Goal: Task Accomplishment & Management: Use online tool/utility

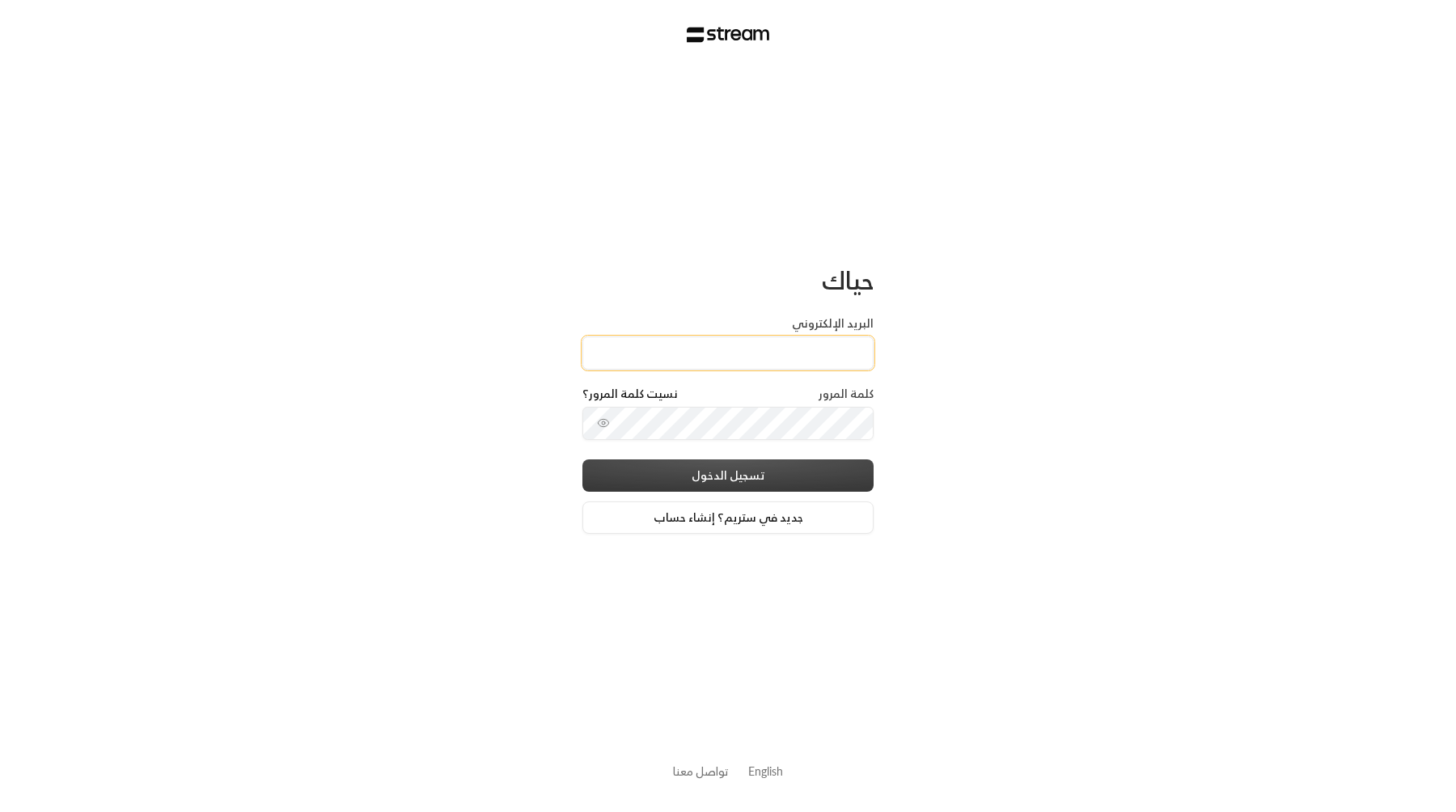
type input "[EMAIL_ADDRESS][DOMAIN_NAME]"
click at [582, 459] on button "تسجيل الدخول" at bounding box center [727, 475] width 291 height 33
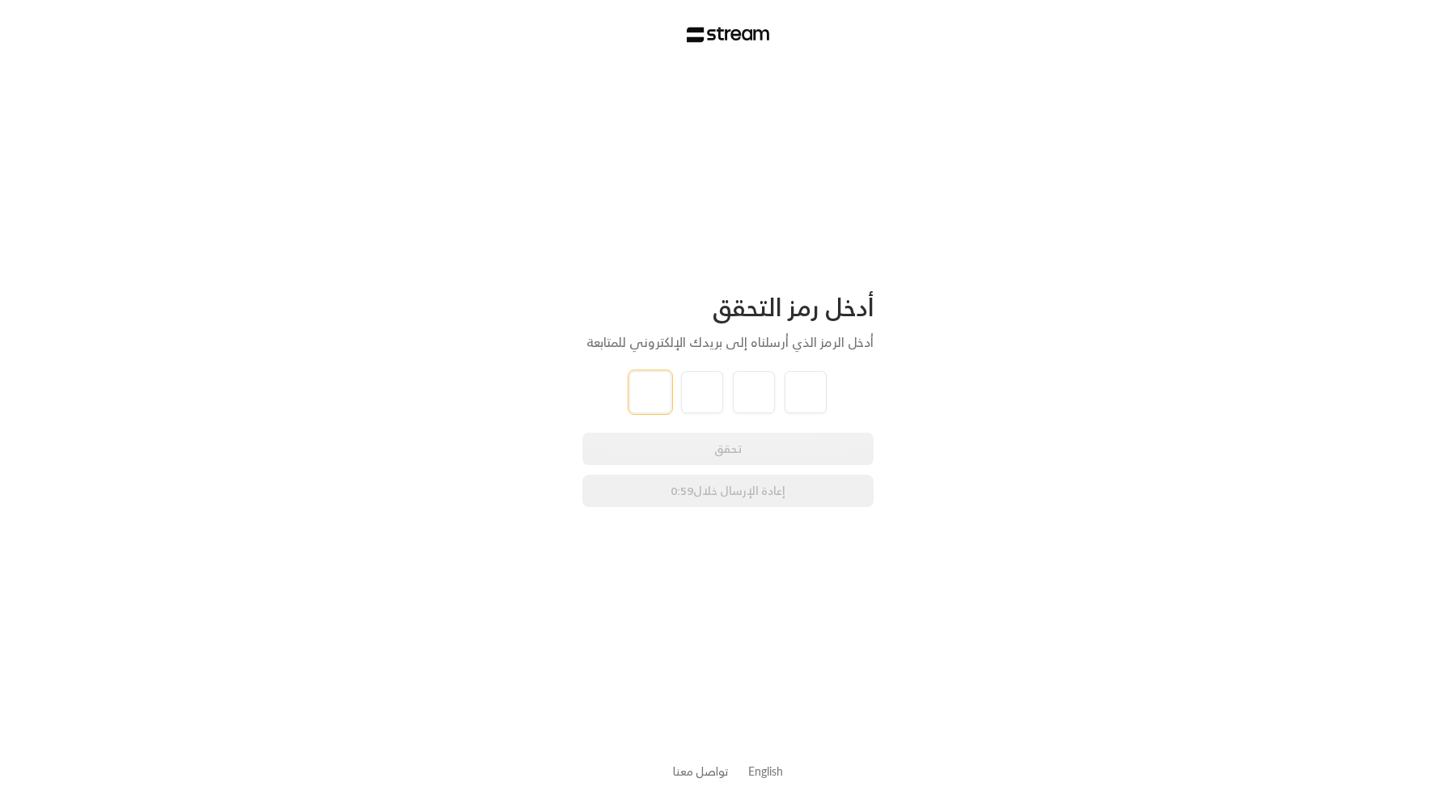
click at [656, 397] on input "tel" at bounding box center [649, 392] width 42 height 42
type input "1"
type input "2"
type input "3"
type input "4"
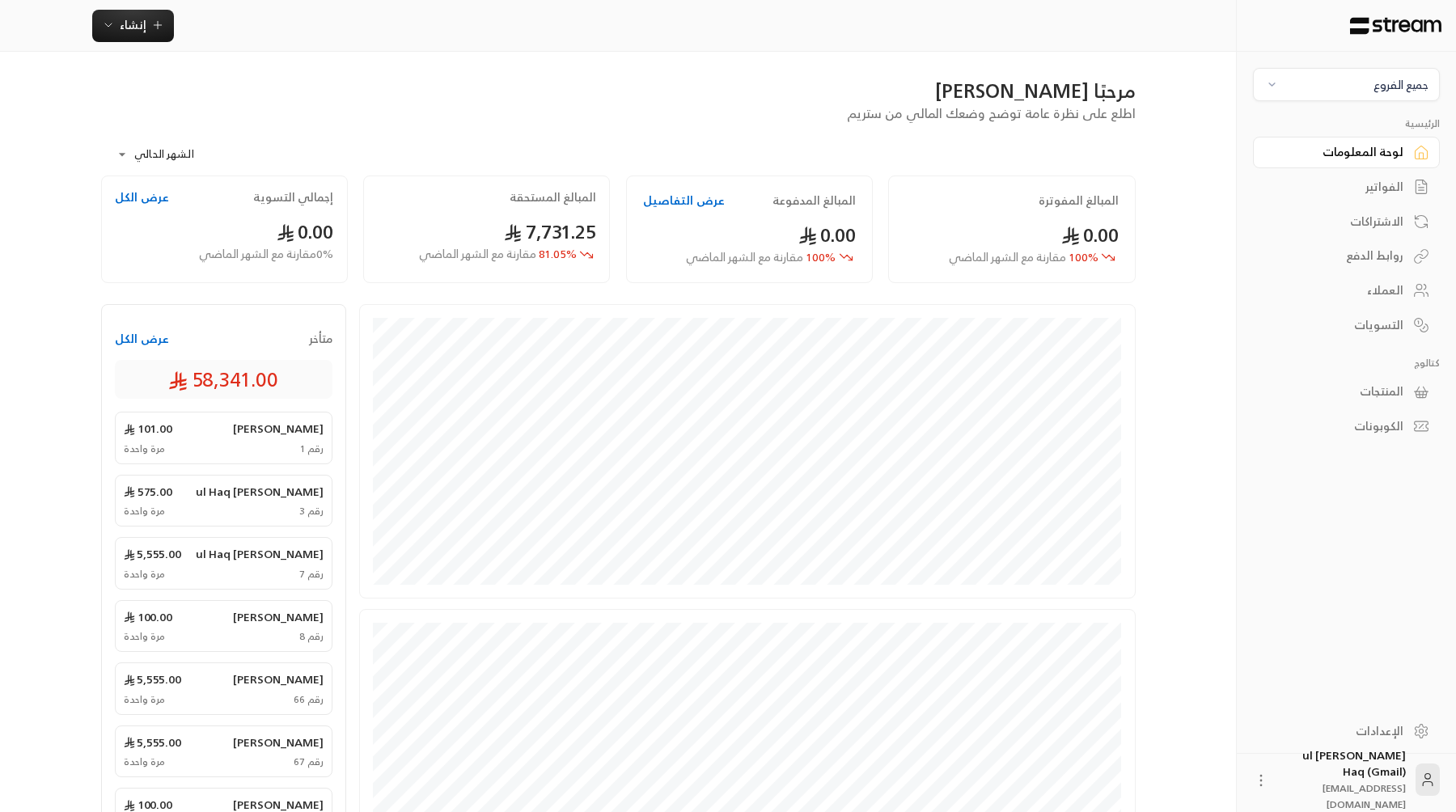
scroll to position [312, 0]
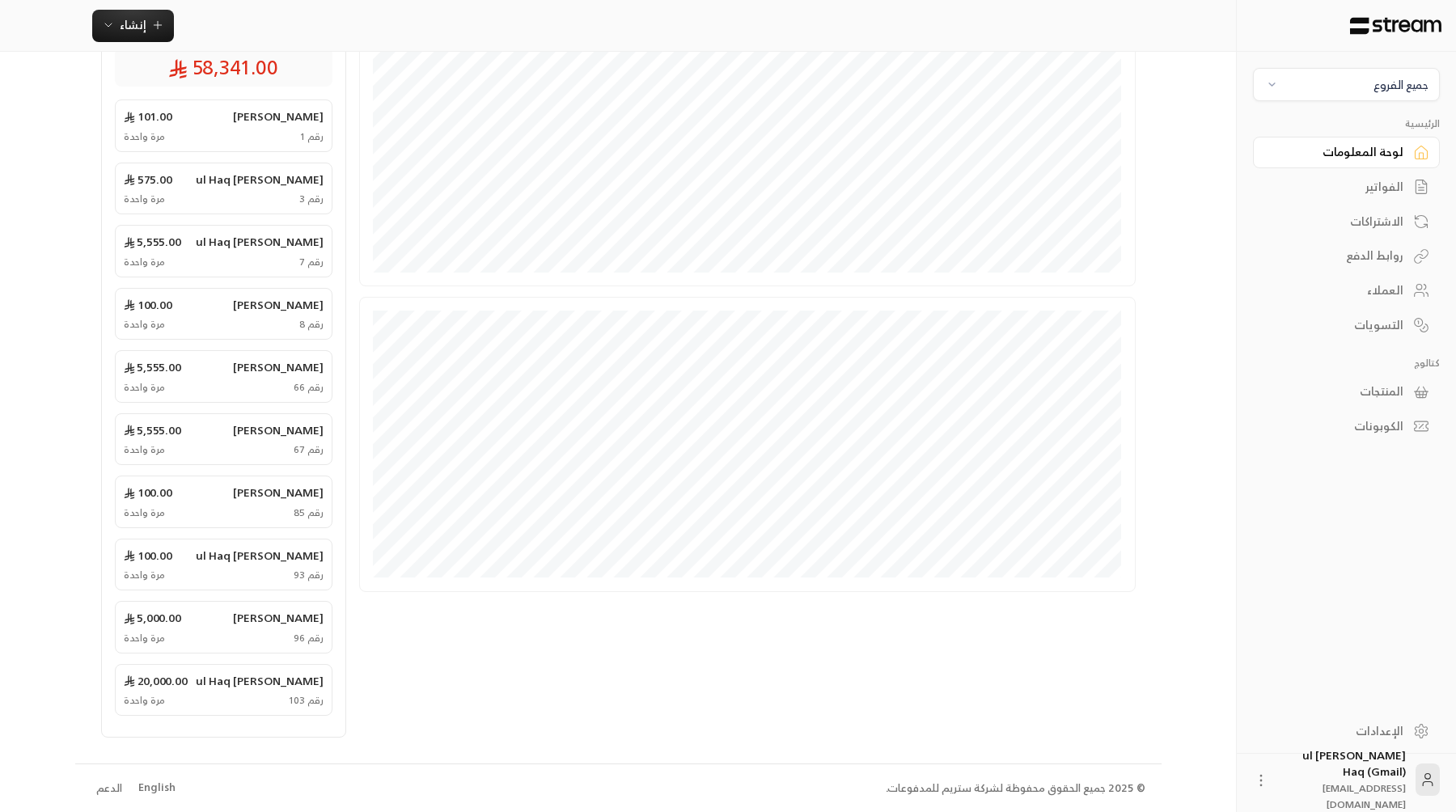
click at [145, 790] on div "English" at bounding box center [157, 787] width 37 height 16
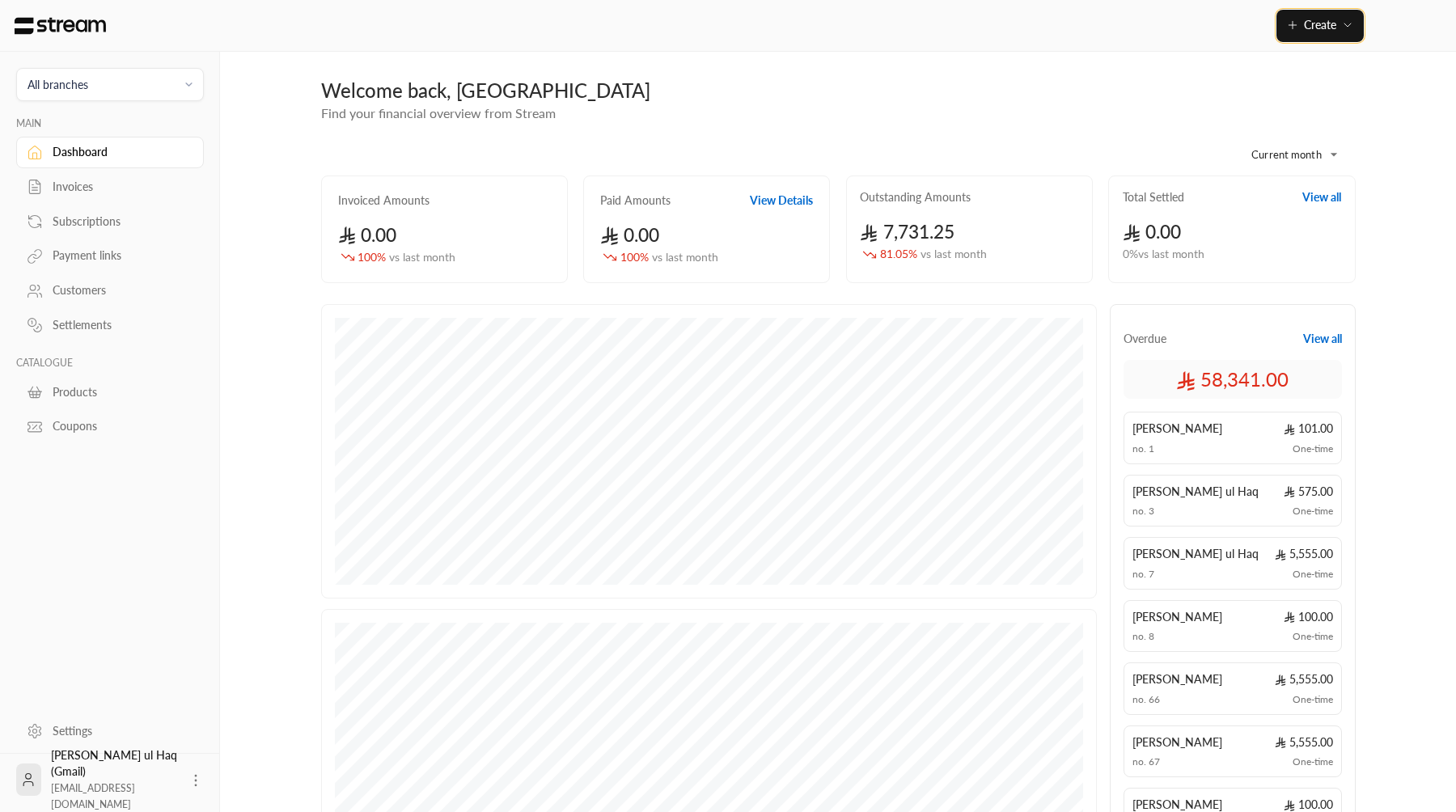
click at [1342, 27] on icon "button" at bounding box center [1347, 25] width 13 height 13
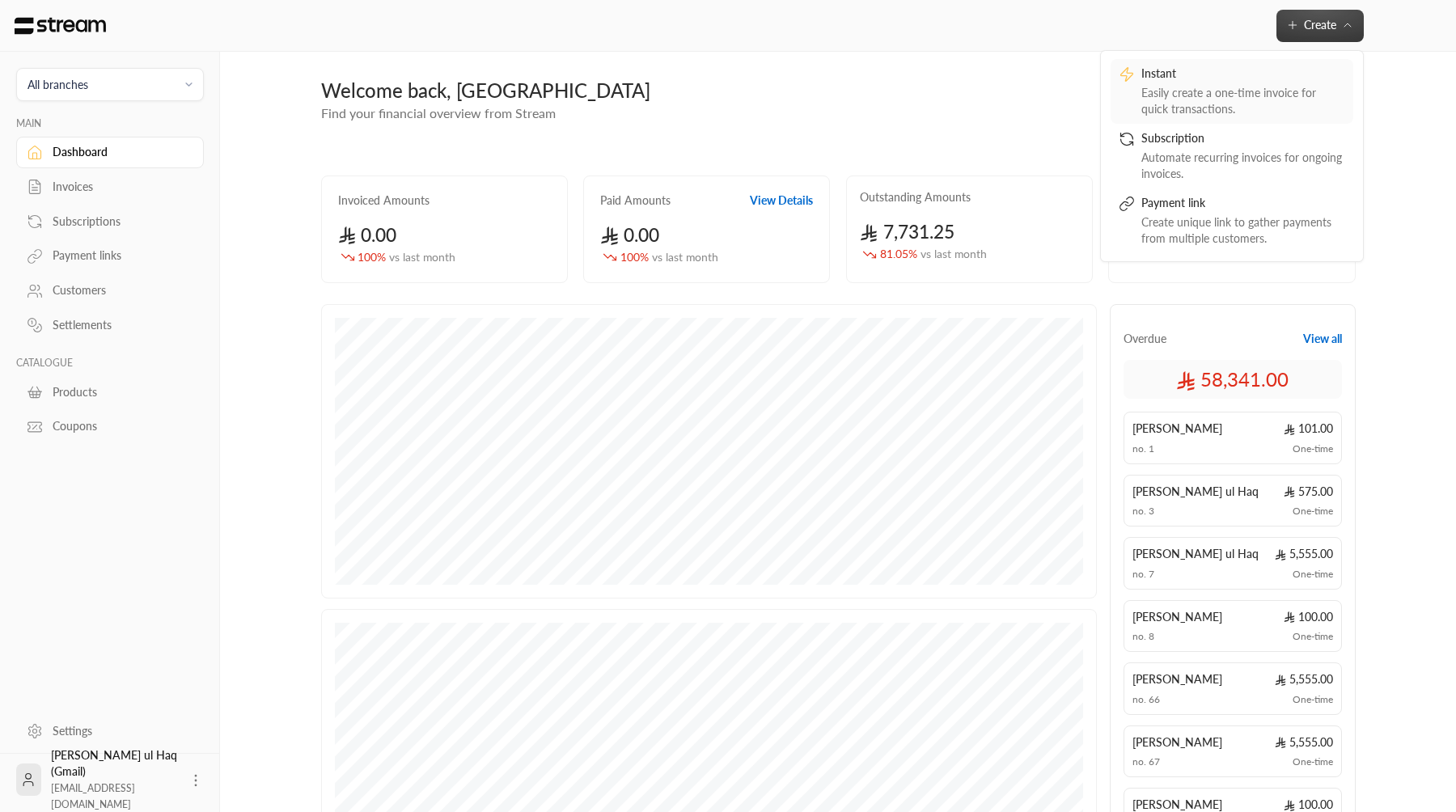
click at [1307, 74] on div "Instant" at bounding box center [1244, 75] width 204 height 20
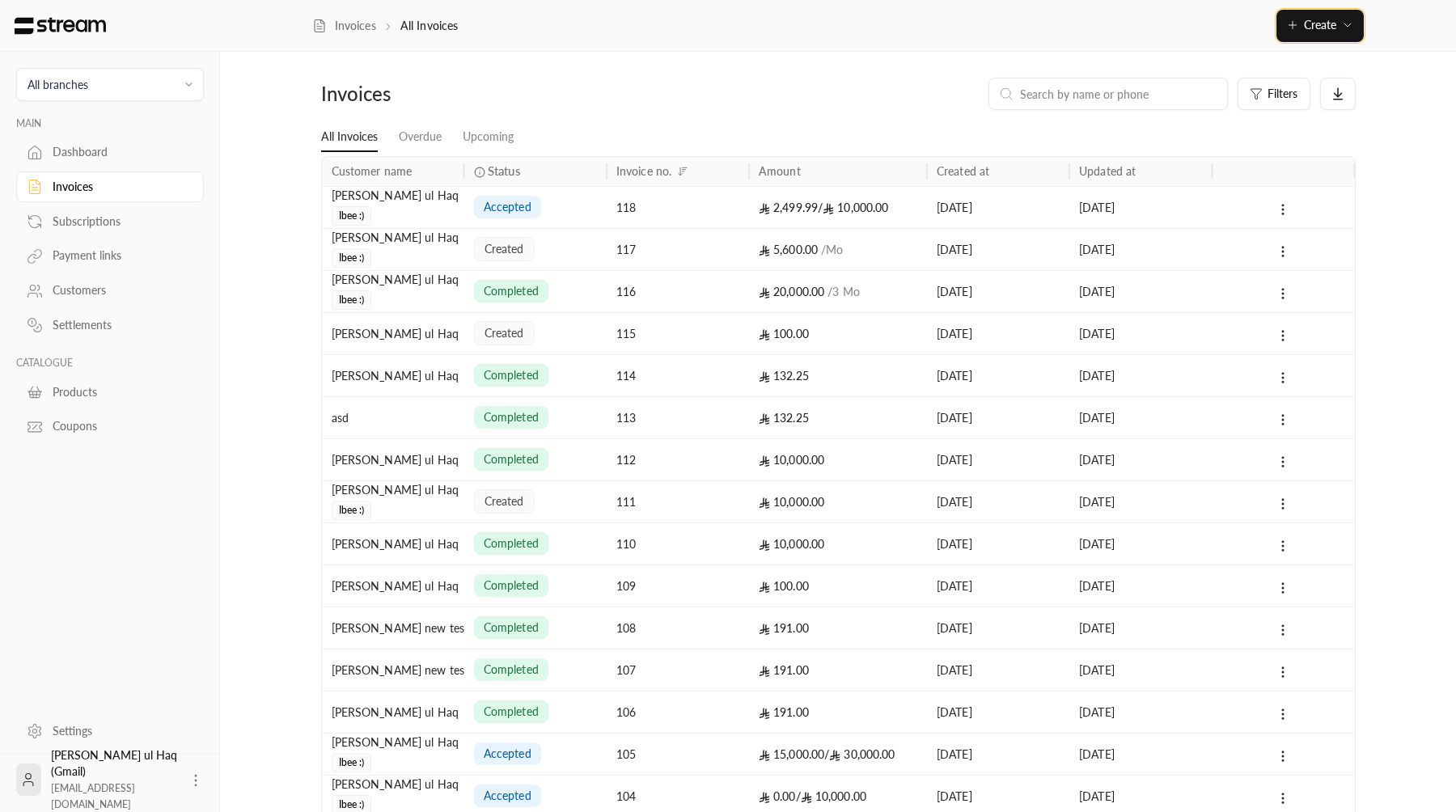
click at [1336, 14] on button "Create" at bounding box center [1319, 25] width 87 height 33
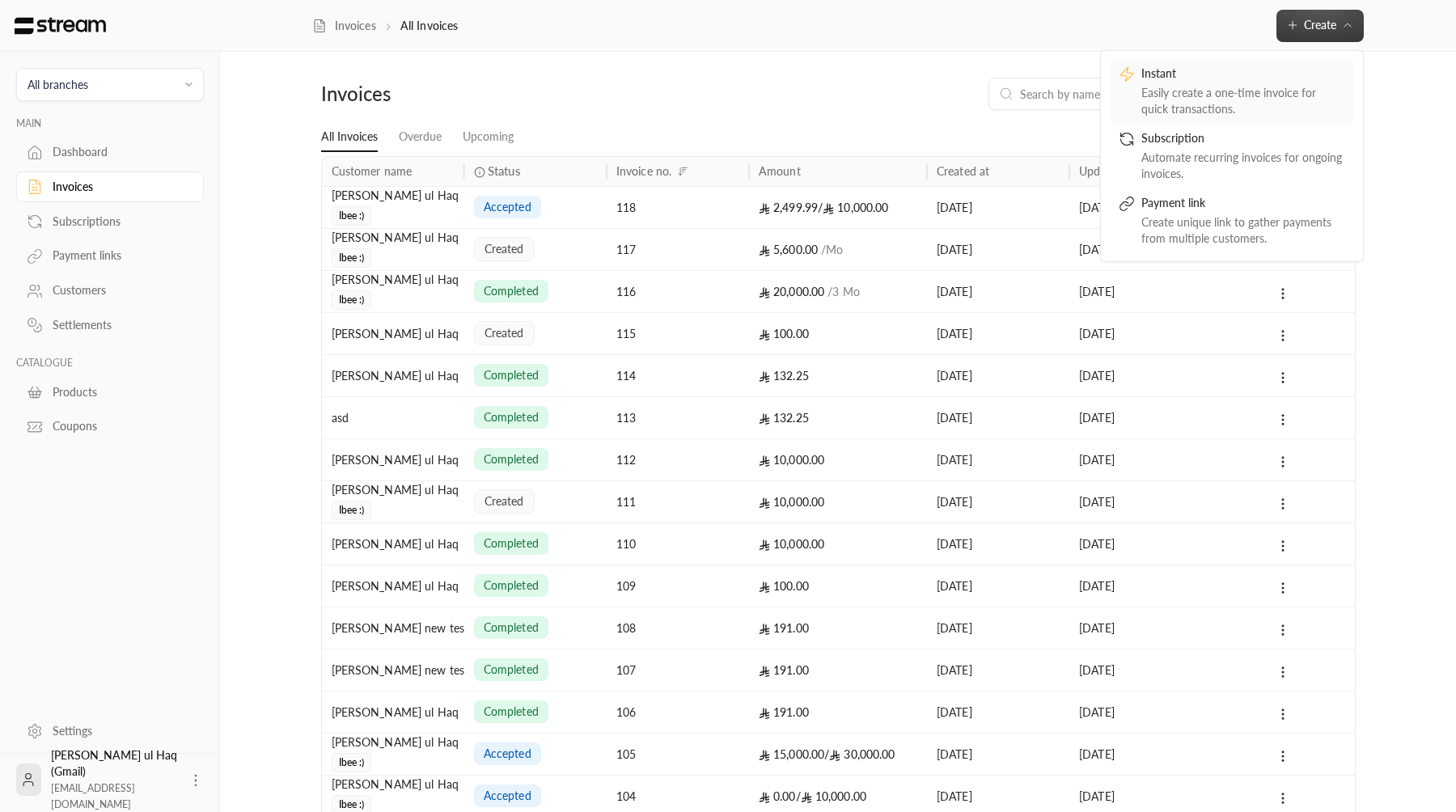
click at [1281, 63] on link "Instant Easily create a one-time invoice for quick transactions." at bounding box center [1231, 91] width 242 height 65
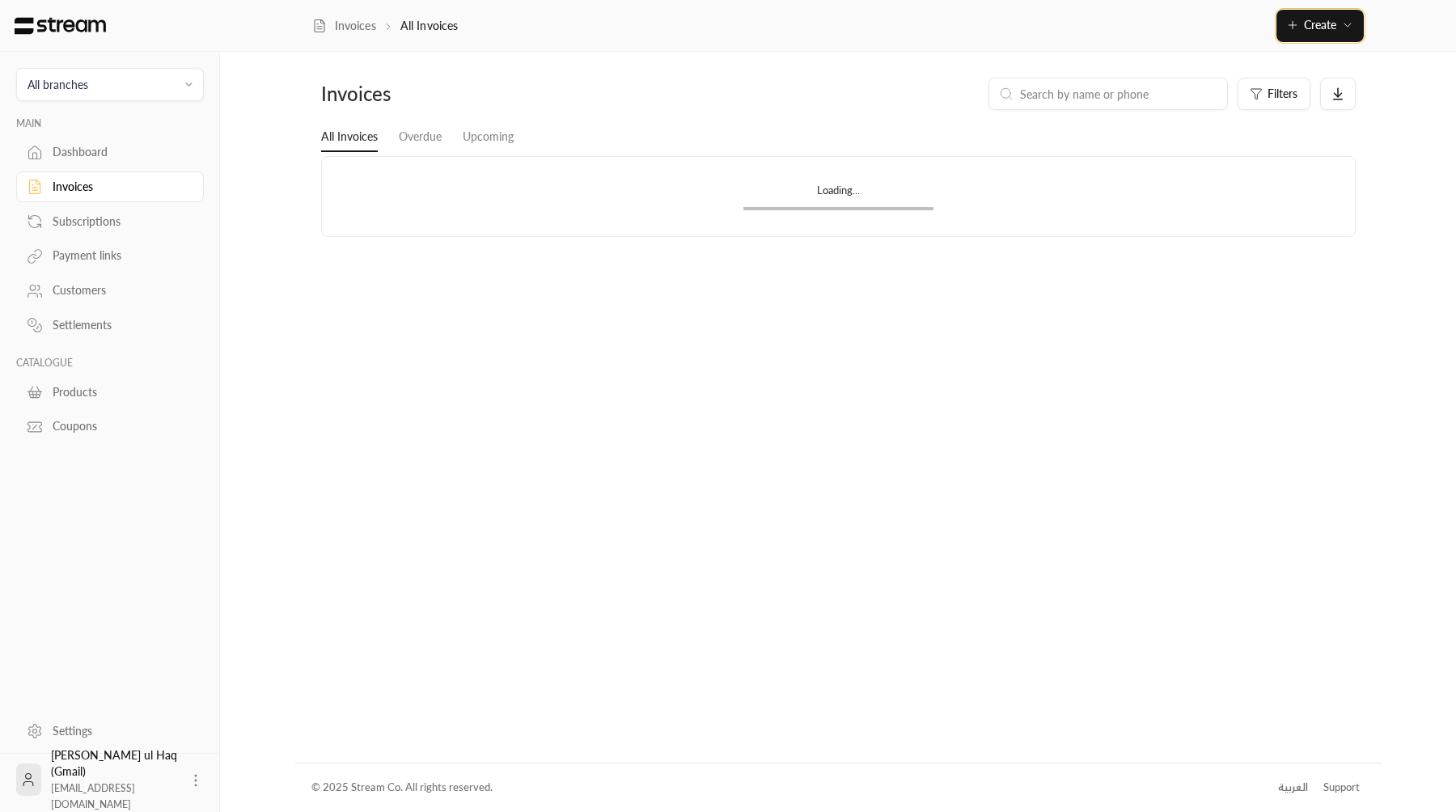
click at [1309, 36] on button "Create" at bounding box center [1319, 25] width 87 height 33
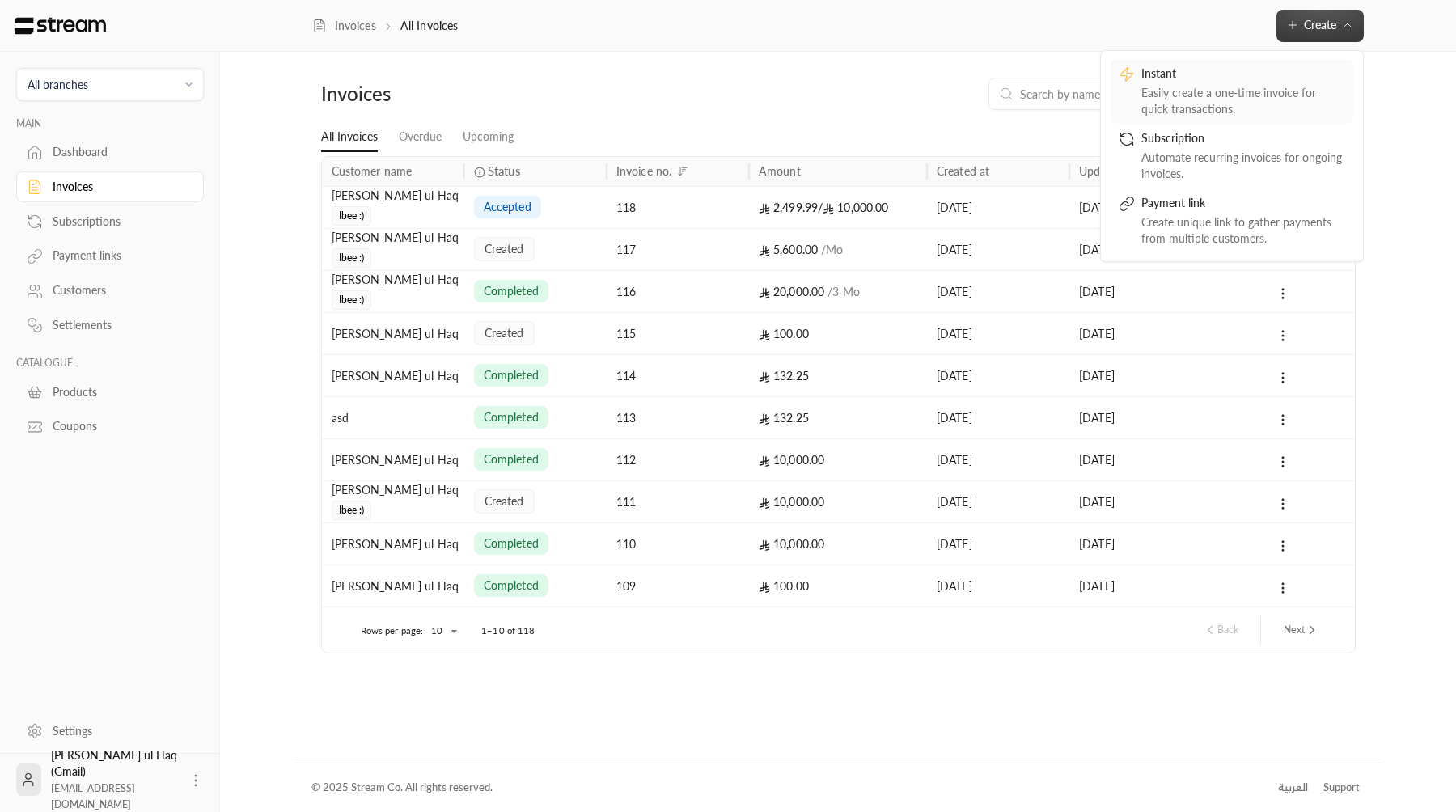
click at [1258, 91] on div "Easily create a one-time invoice for quick transactions." at bounding box center [1244, 101] width 204 height 33
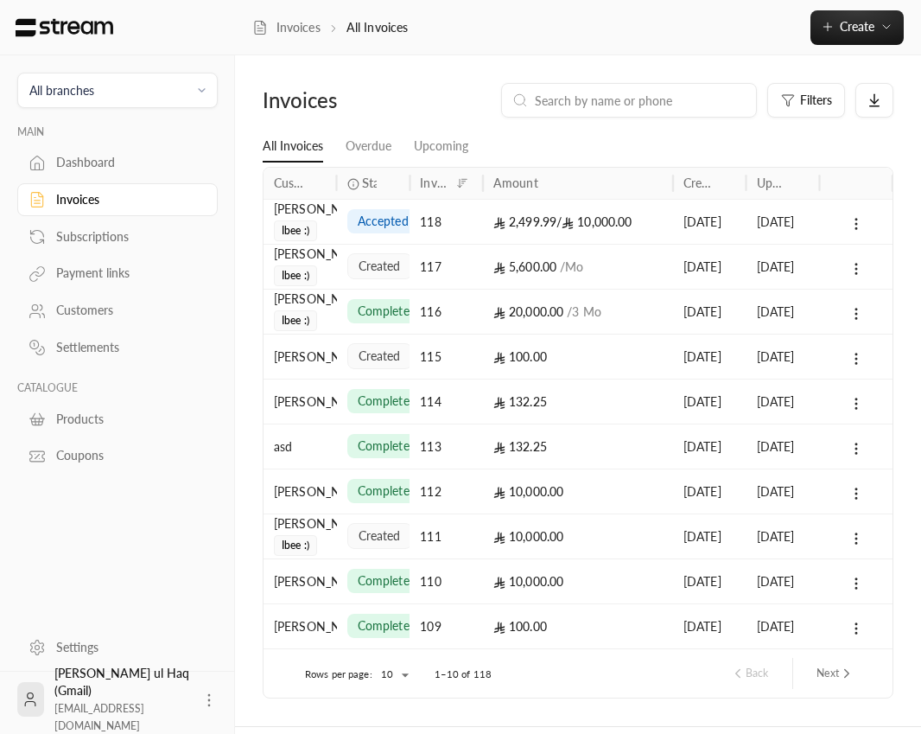
click at [851, 19] on span "Create" at bounding box center [857, 26] width 35 height 15
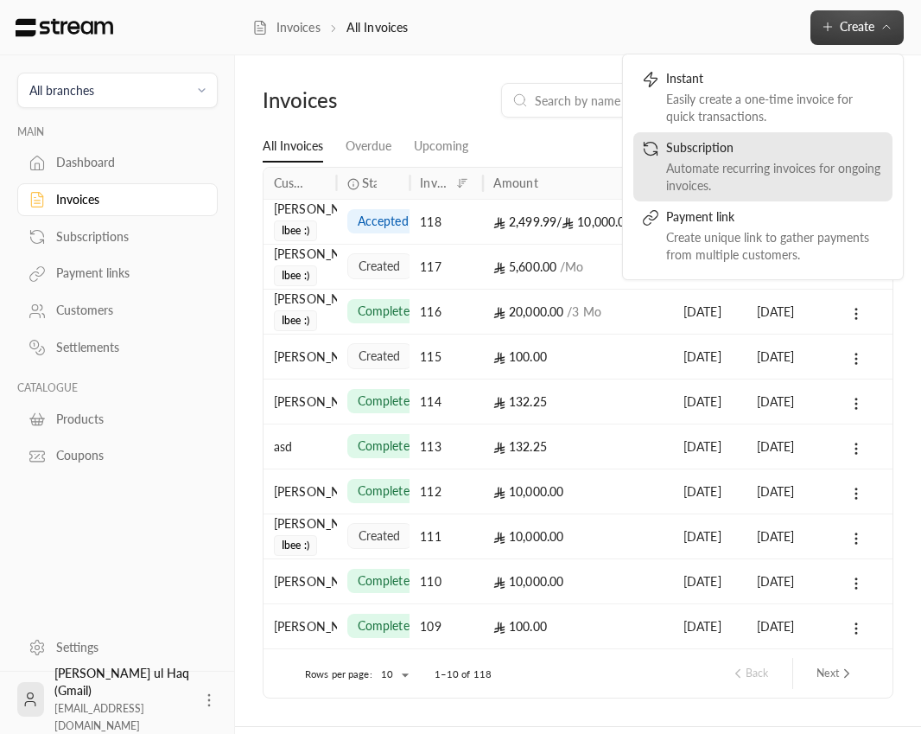
click at [782, 150] on div "Subscription" at bounding box center [775, 149] width 218 height 21
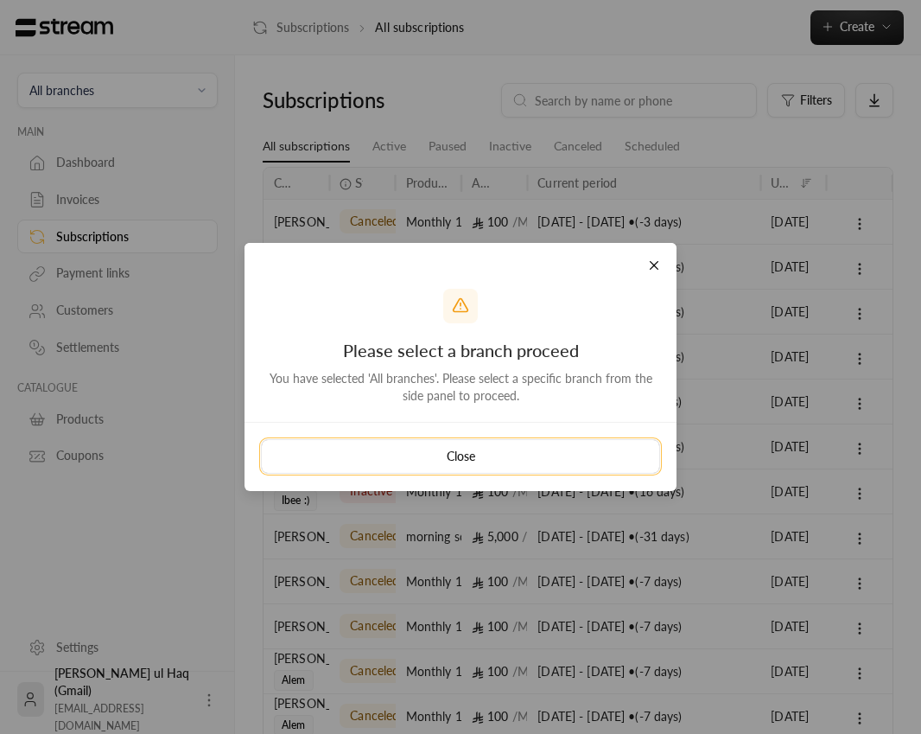
click at [496, 458] on button "Close" at bounding box center [460, 456] width 399 height 35
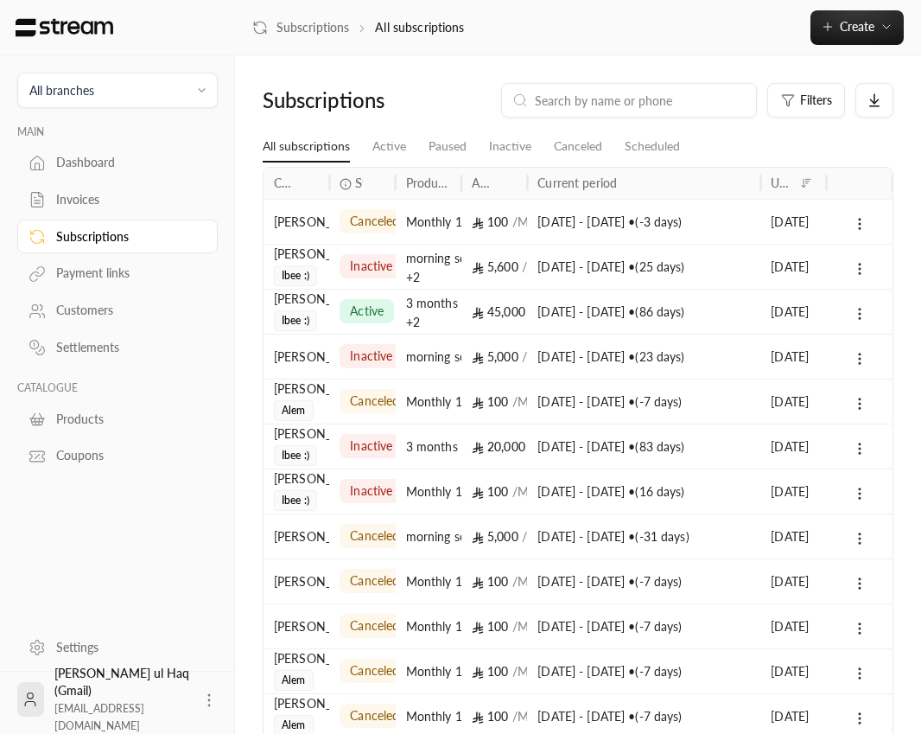
click at [164, 95] on span "All branches" at bounding box center [118, 90] width 178 height 20
click at [146, 165] on li "Main Branch" at bounding box center [118, 171] width 178 height 34
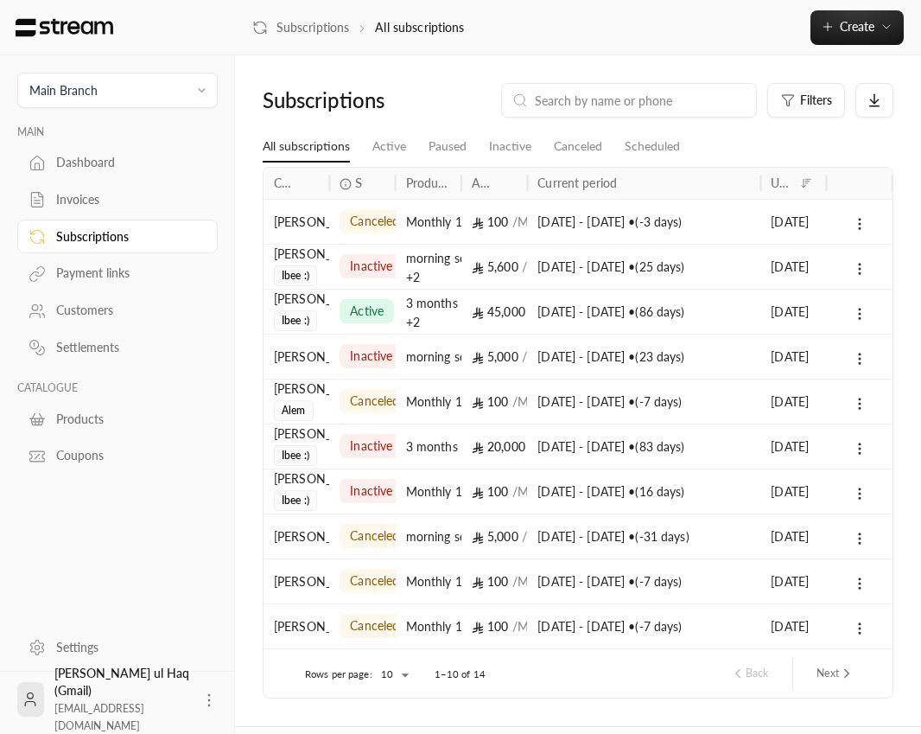
click at [855, 23] on span "Create" at bounding box center [857, 26] width 35 height 15
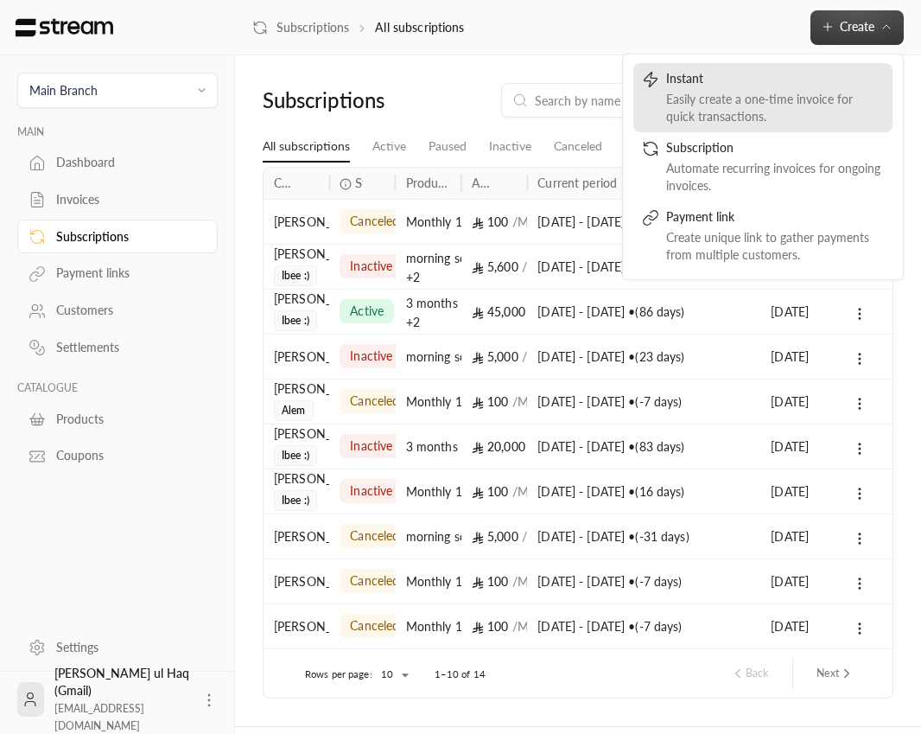
click at [786, 100] on div "Easily create a one-time invoice for quick transactions." at bounding box center [775, 108] width 218 height 35
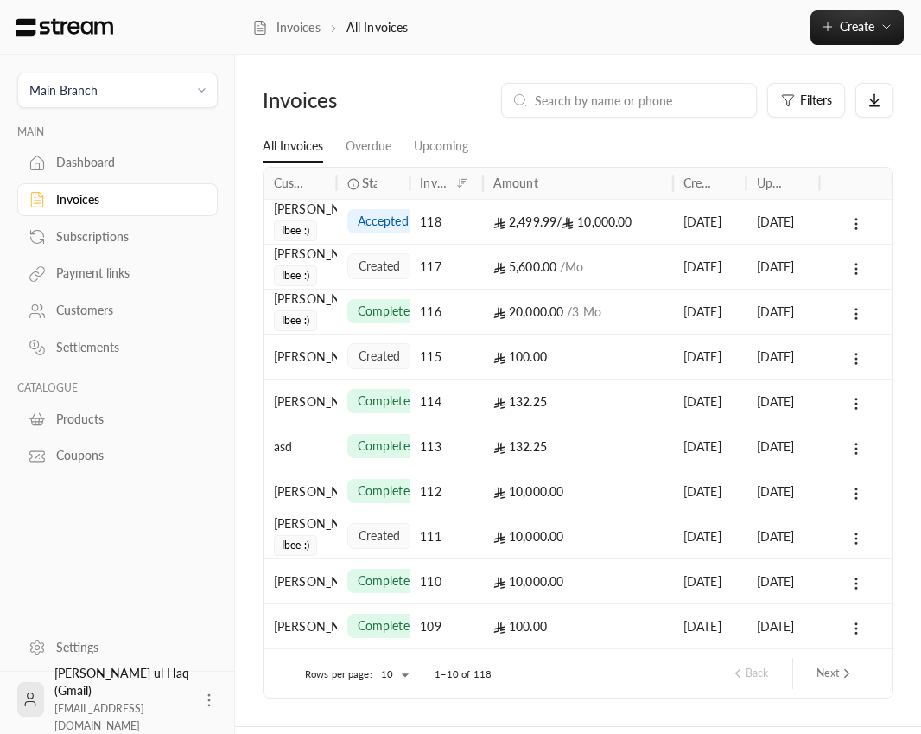
click at [866, 23] on span "Create" at bounding box center [857, 26] width 35 height 15
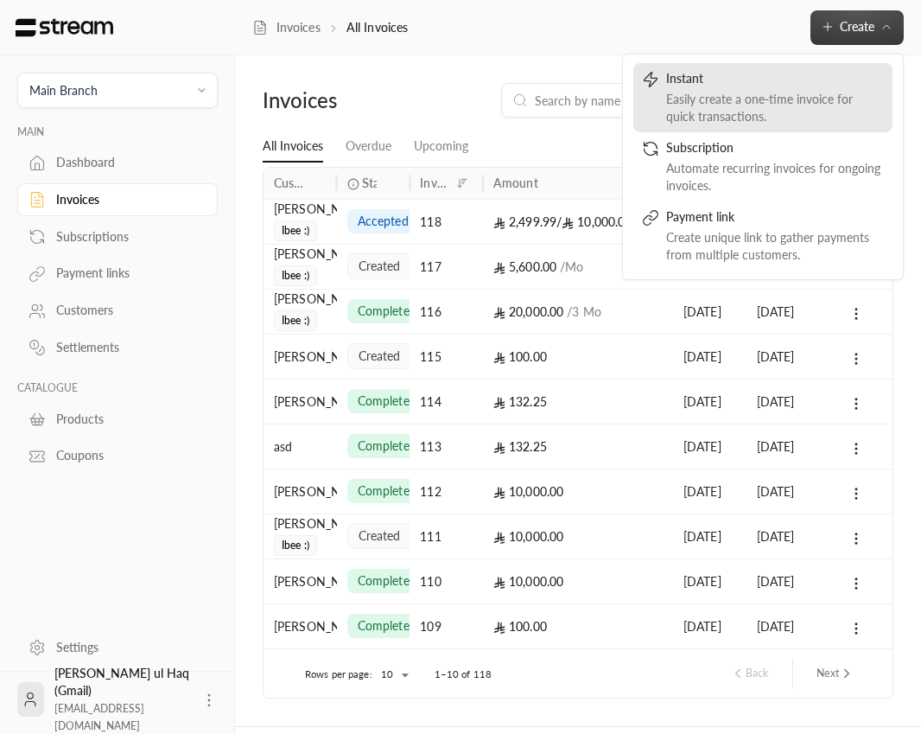
click at [819, 99] on div "Easily create a one-time invoice for quick transactions." at bounding box center [775, 108] width 218 height 35
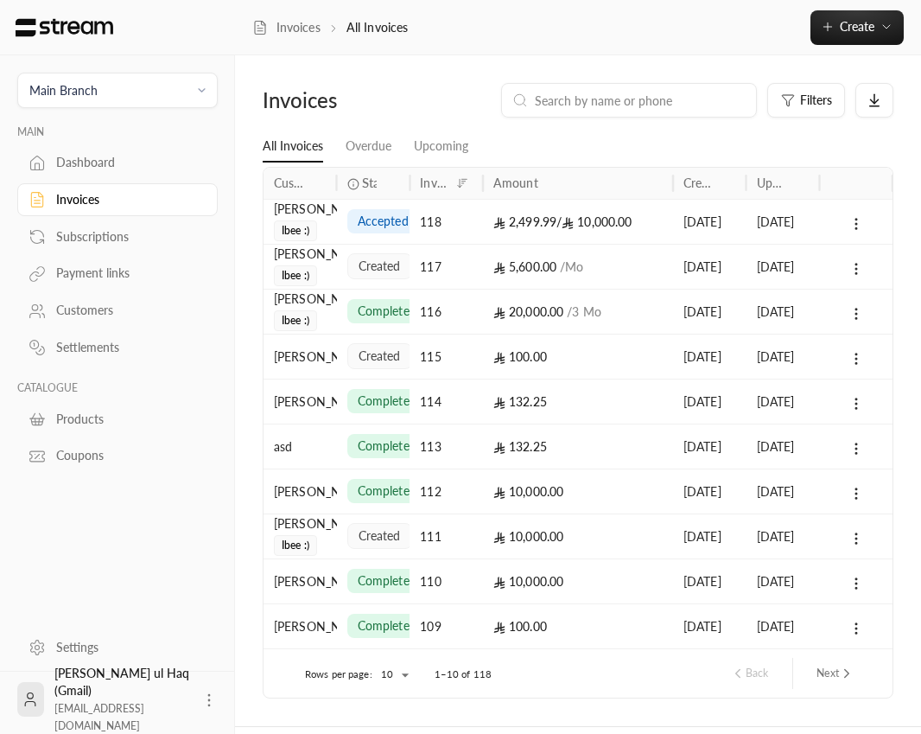
click at [871, 20] on span "Create" at bounding box center [857, 26] width 35 height 15
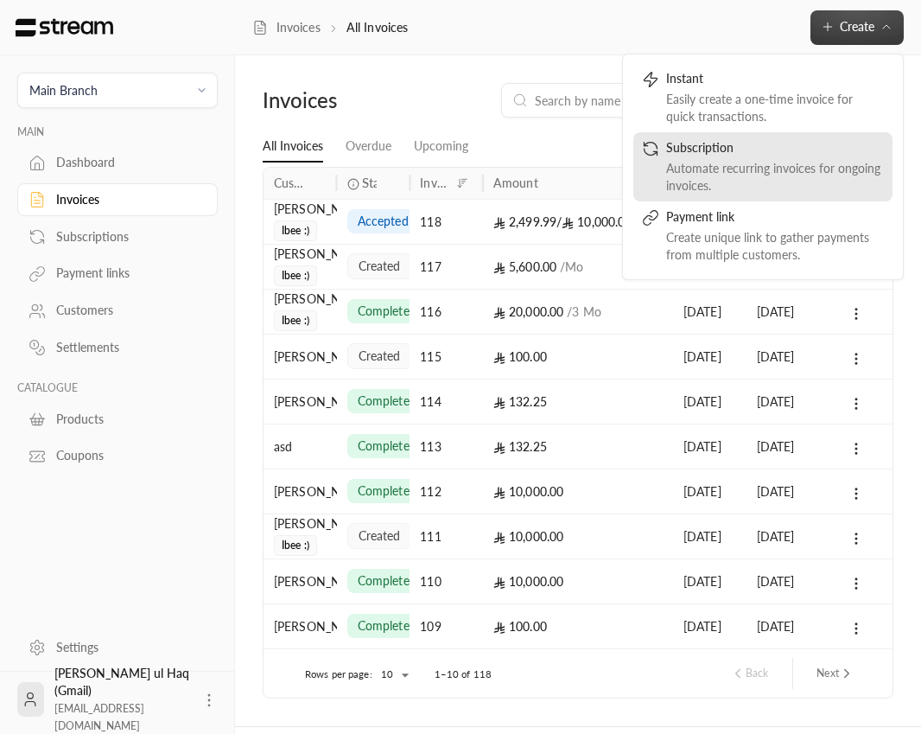
click at [793, 165] on div "Automate recurring invoices for ongoing invoices." at bounding box center [775, 177] width 218 height 35
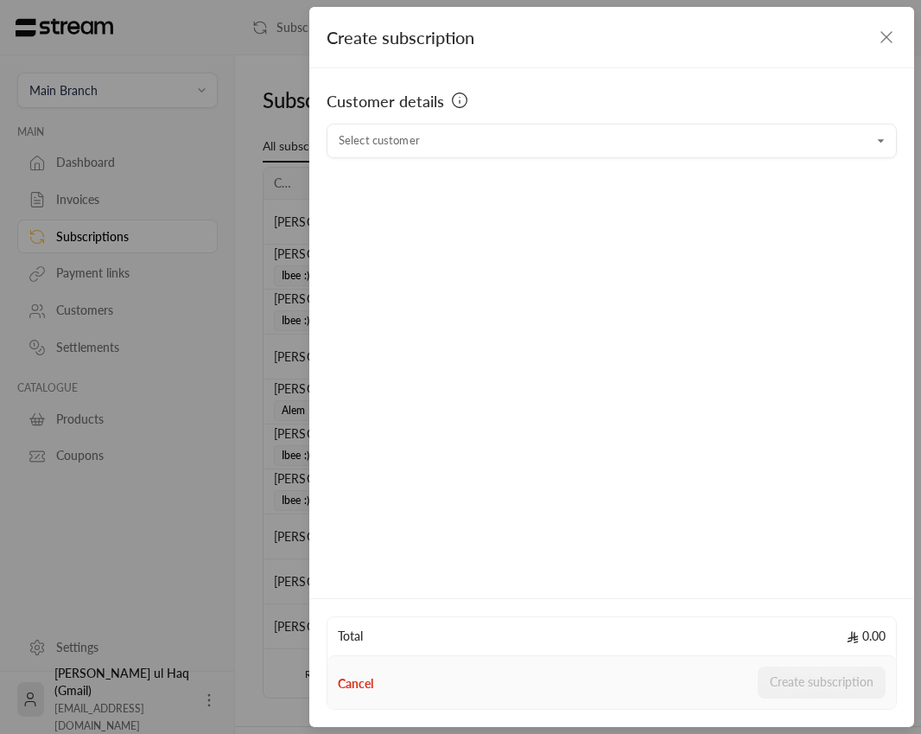
click at [889, 29] on icon "button" at bounding box center [886, 37] width 21 height 21
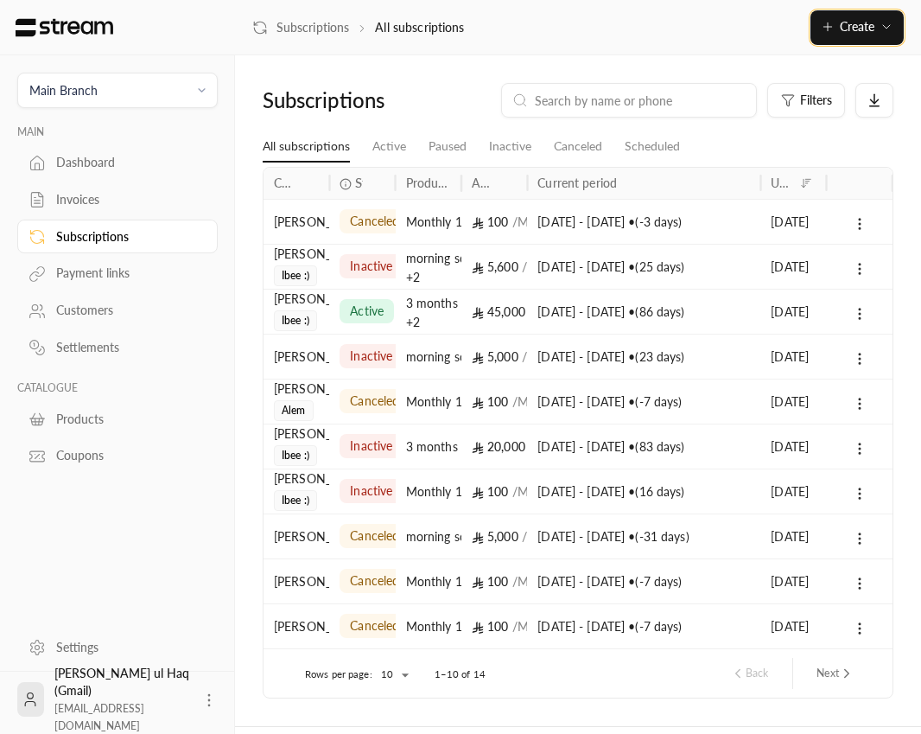
click at [887, 32] on icon "button" at bounding box center [887, 27] width 14 height 14
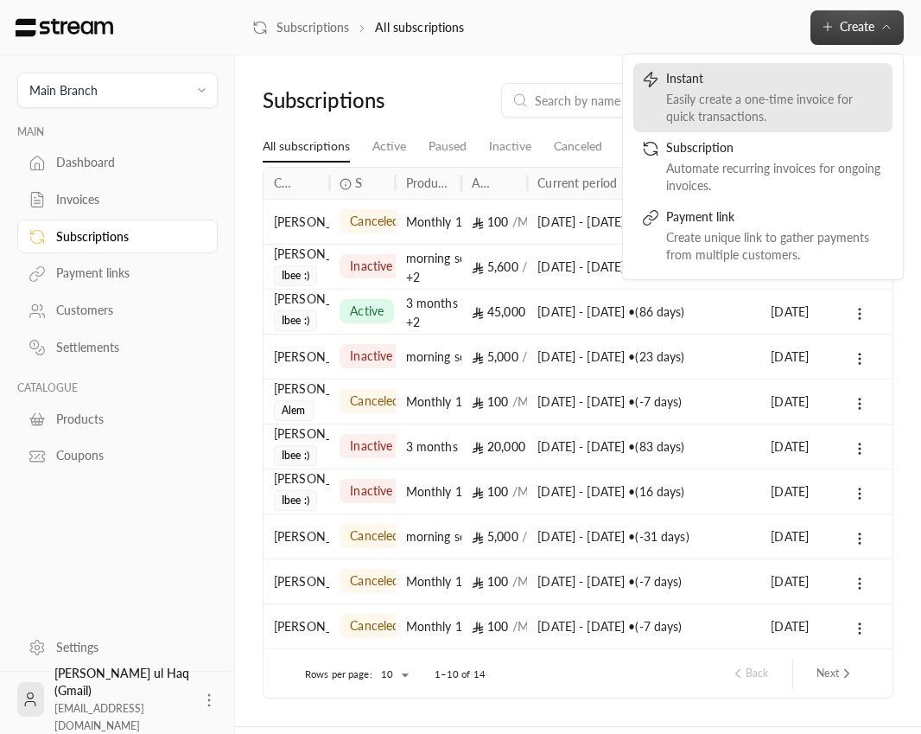
click at [844, 85] on div "Instant" at bounding box center [775, 80] width 218 height 21
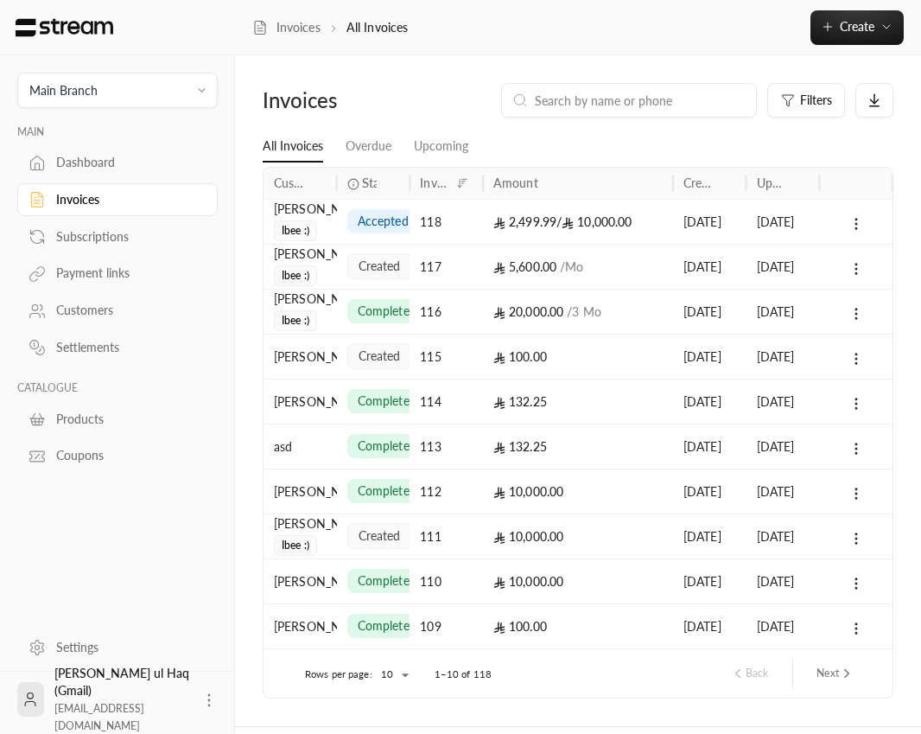
click at [858, 22] on span "Create" at bounding box center [857, 26] width 35 height 15
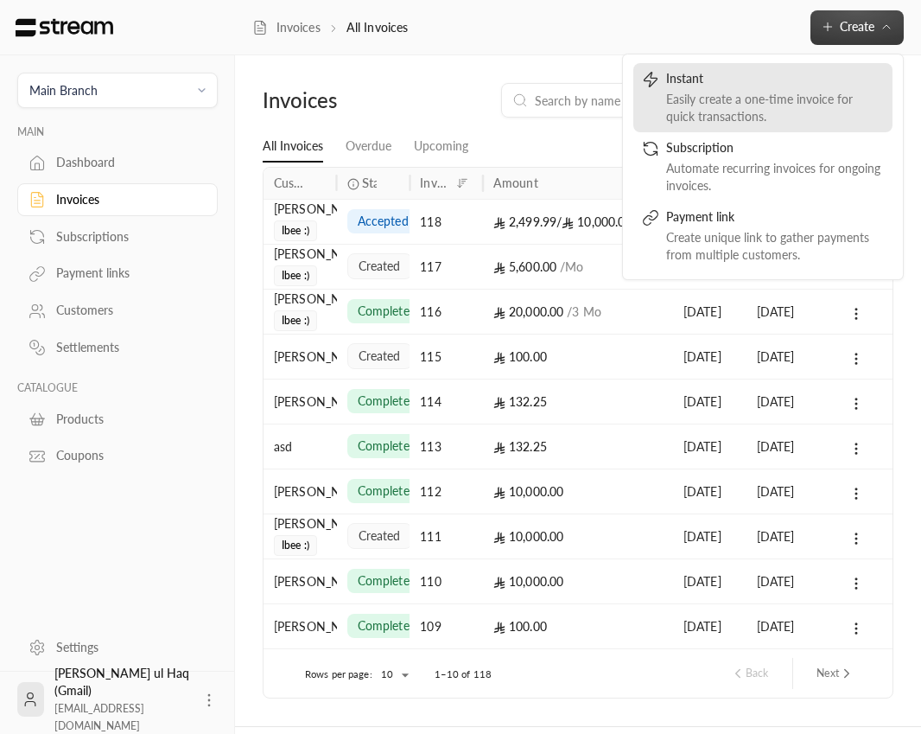
click at [837, 71] on div "Instant" at bounding box center [775, 80] width 218 height 21
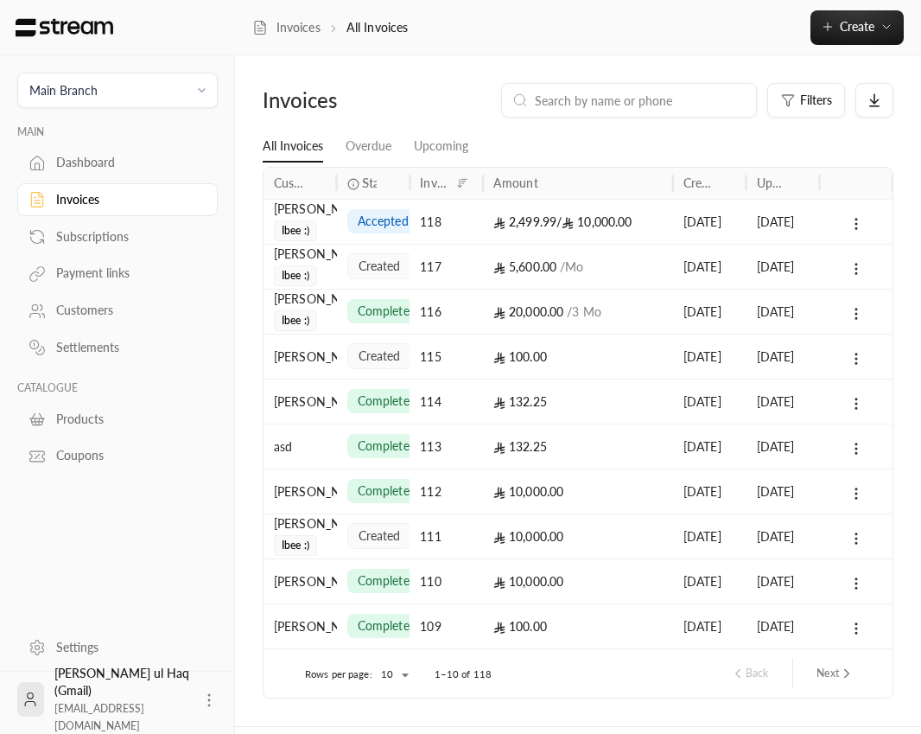
click at [848, 23] on span "Create" at bounding box center [857, 26] width 35 height 15
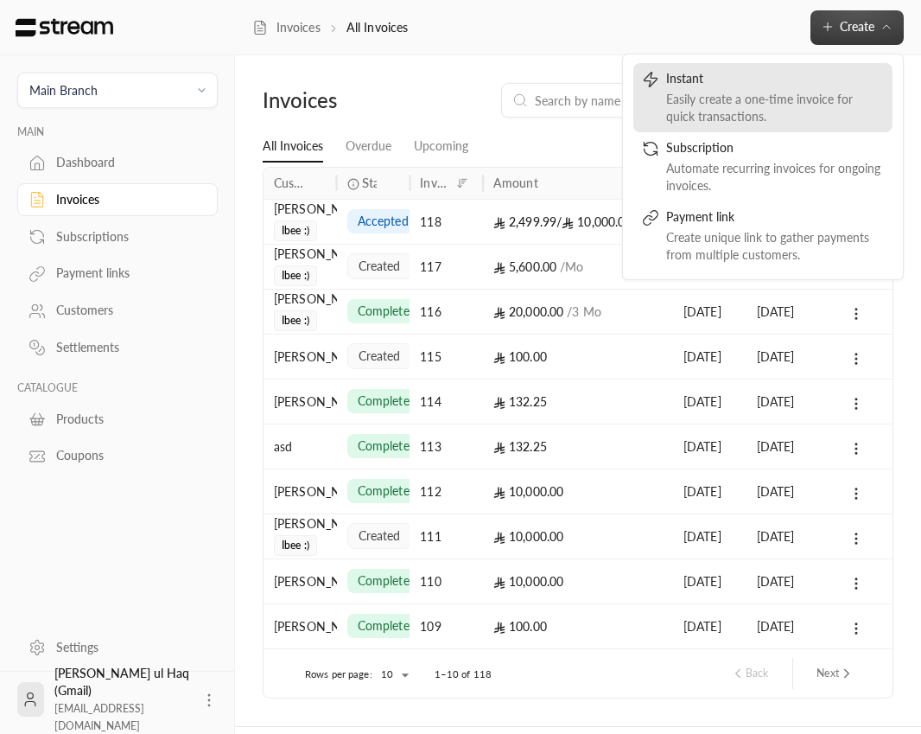
click at [804, 95] on div "Easily create a one-time invoice for quick transactions." at bounding box center [775, 108] width 218 height 35
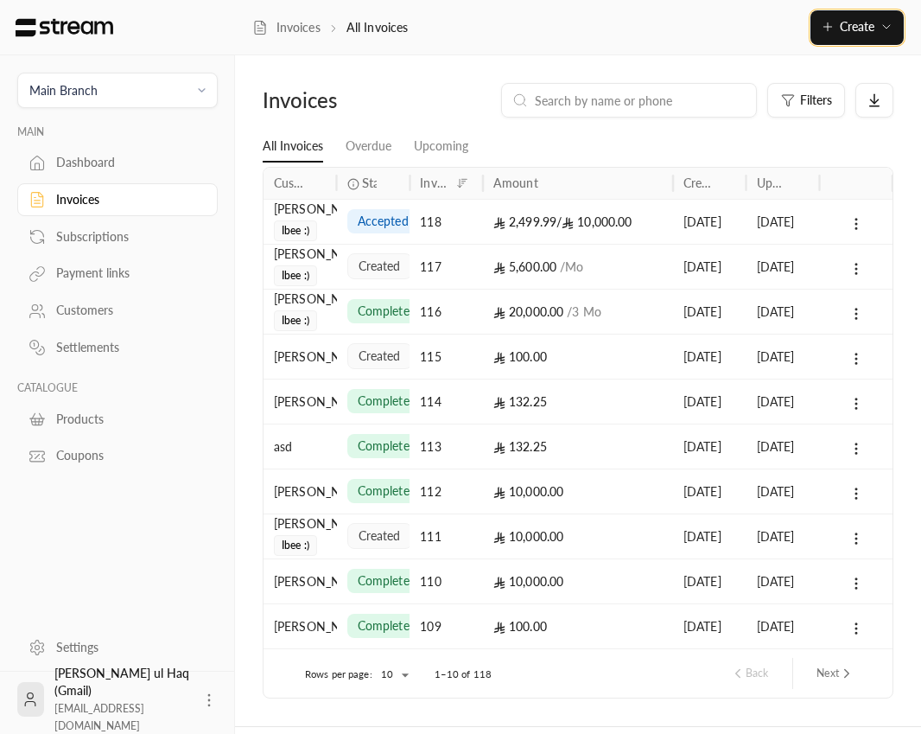
click at [856, 33] on span "Create" at bounding box center [857, 26] width 35 height 15
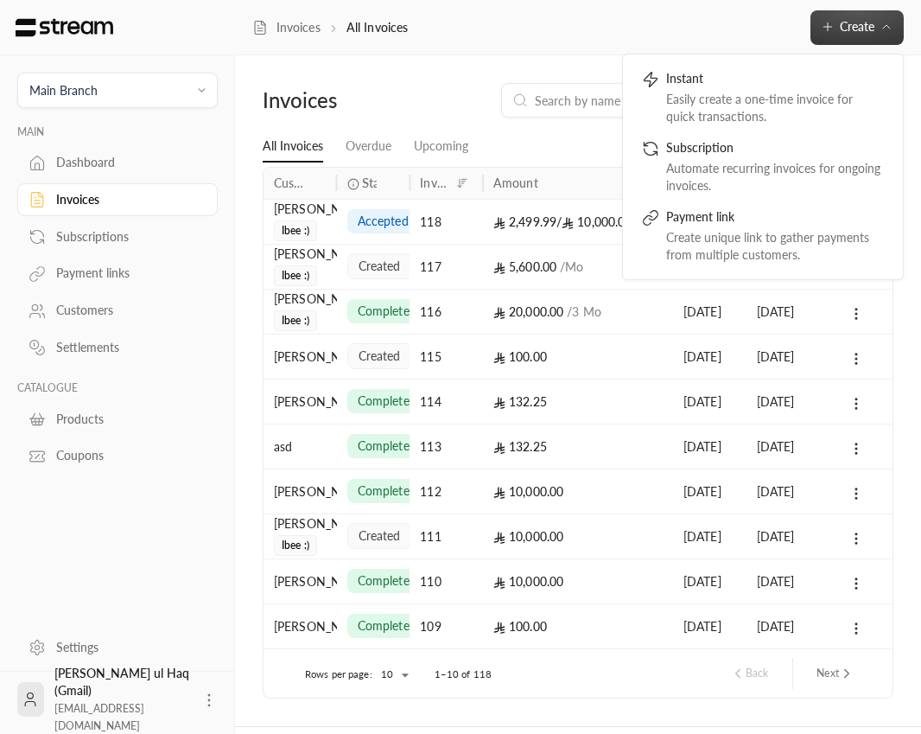
click at [817, 86] on div "Instant" at bounding box center [775, 80] width 218 height 21
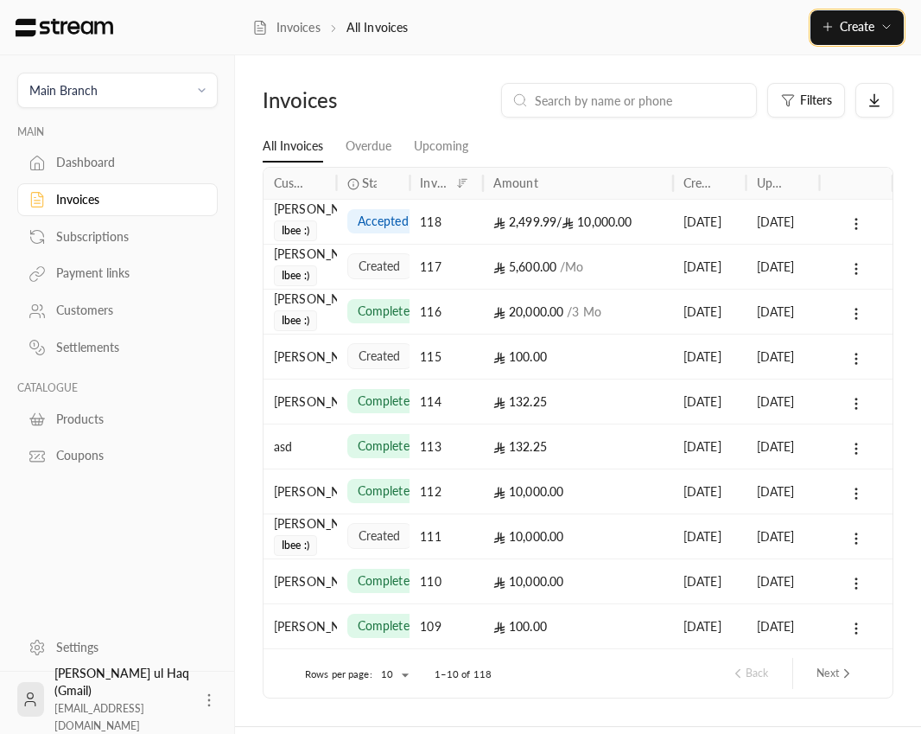
click at [873, 33] on span "Create" at bounding box center [857, 26] width 35 height 15
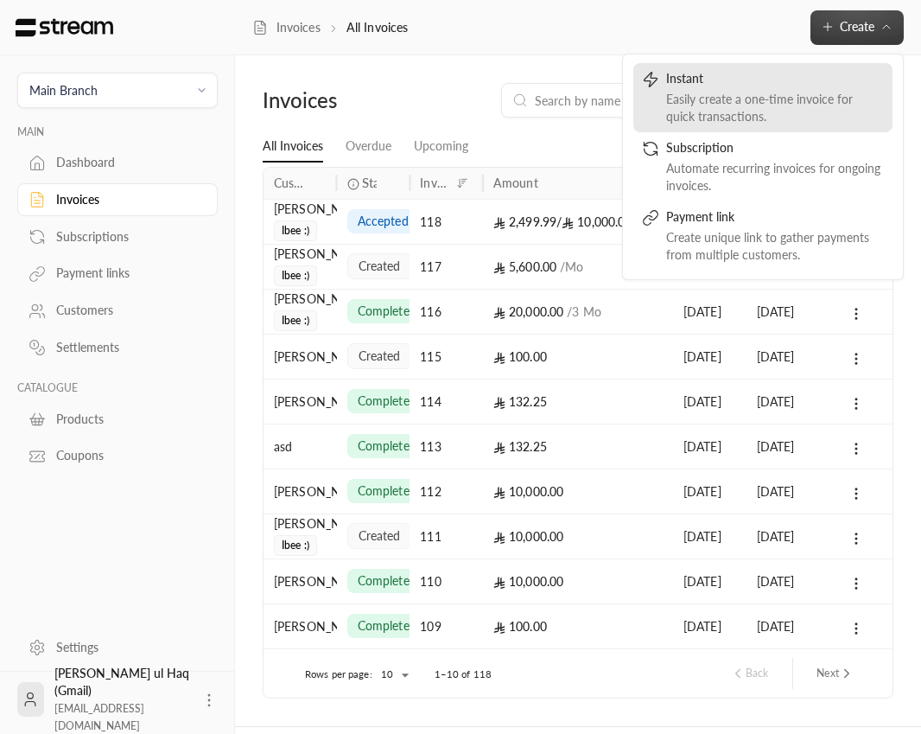
click at [823, 86] on div "Instant" at bounding box center [775, 80] width 218 height 21
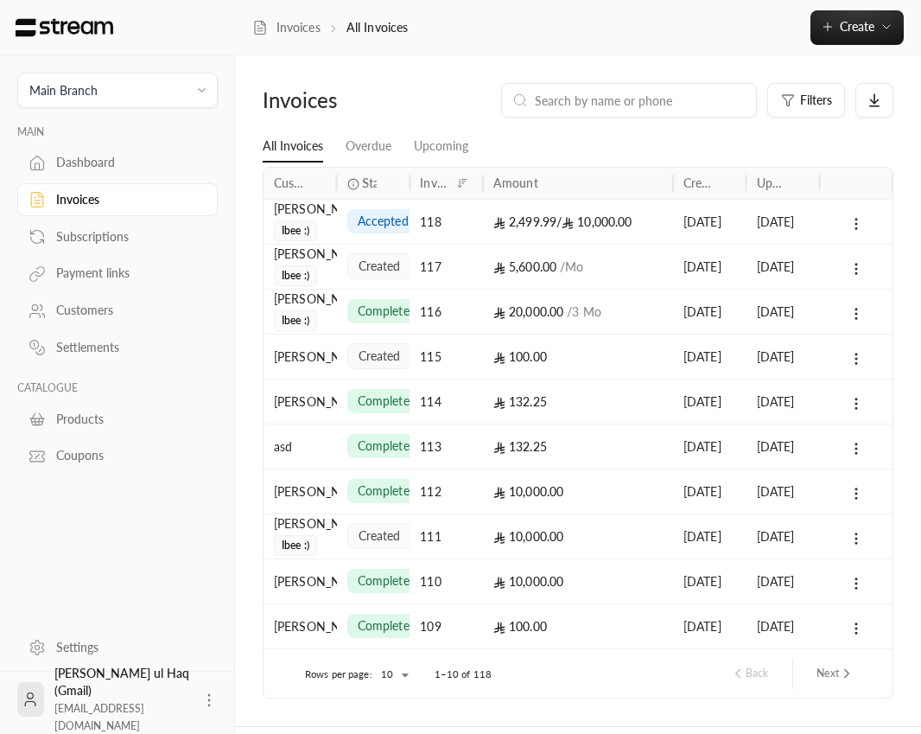
click at [859, 24] on span "Create" at bounding box center [857, 26] width 35 height 15
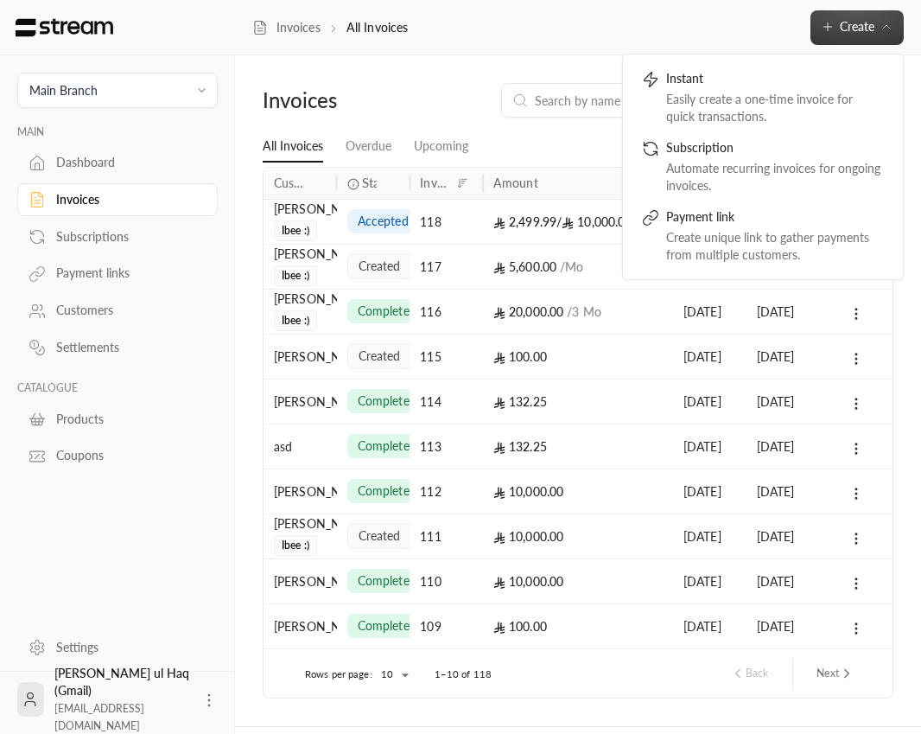
click at [817, 88] on div "Instant" at bounding box center [775, 80] width 218 height 21
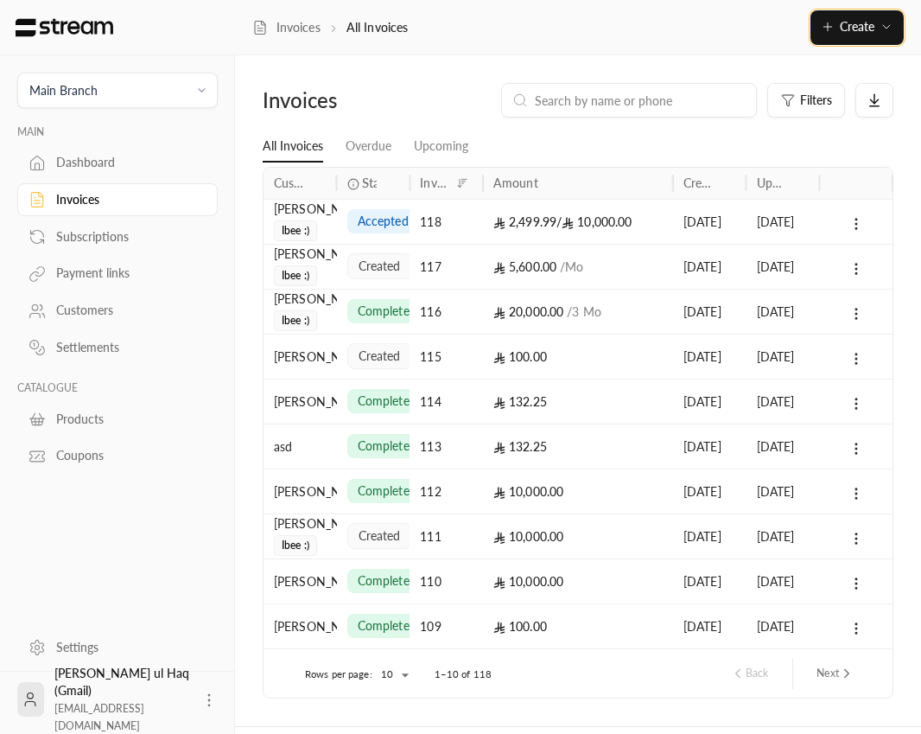
click at [862, 30] on span "Create" at bounding box center [857, 26] width 35 height 15
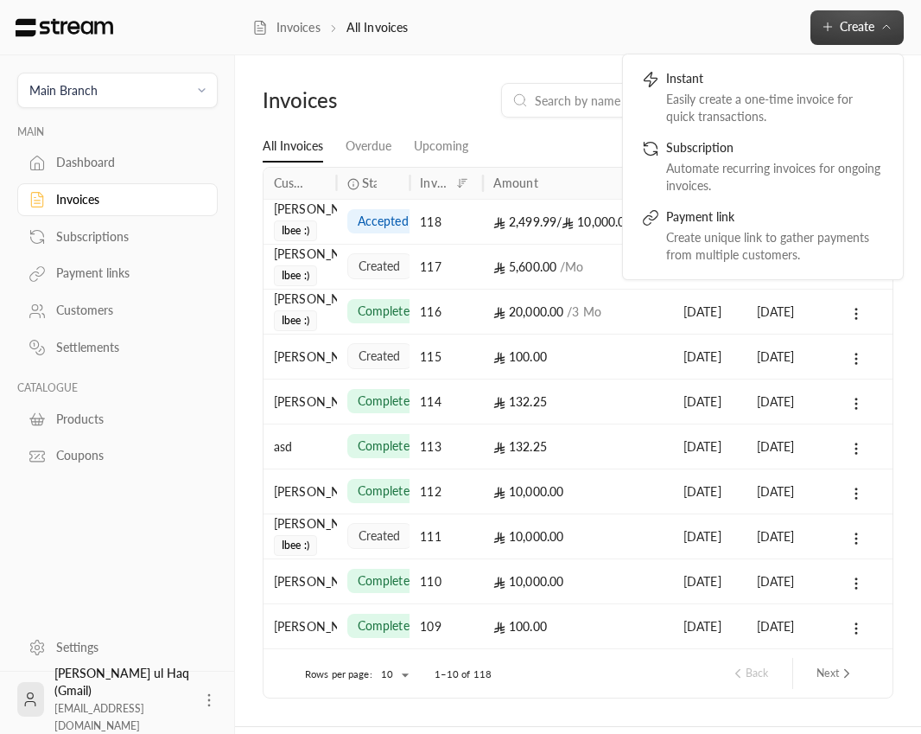
click at [808, 99] on div "Easily create a one-time invoice for quick transactions." at bounding box center [775, 108] width 218 height 35
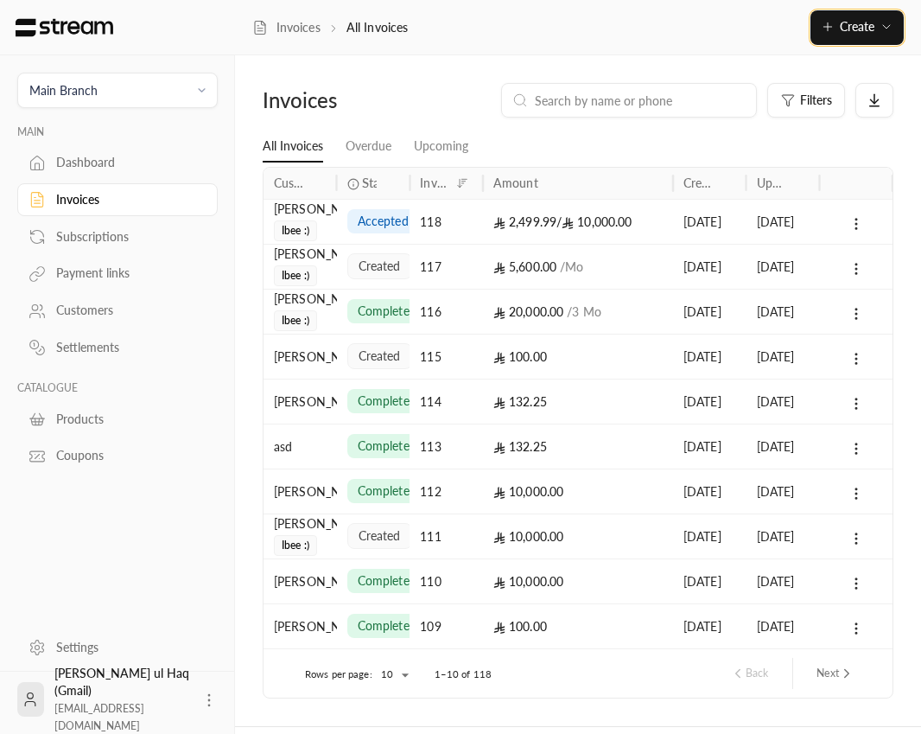
click at [861, 26] on span "Create" at bounding box center [857, 26] width 35 height 15
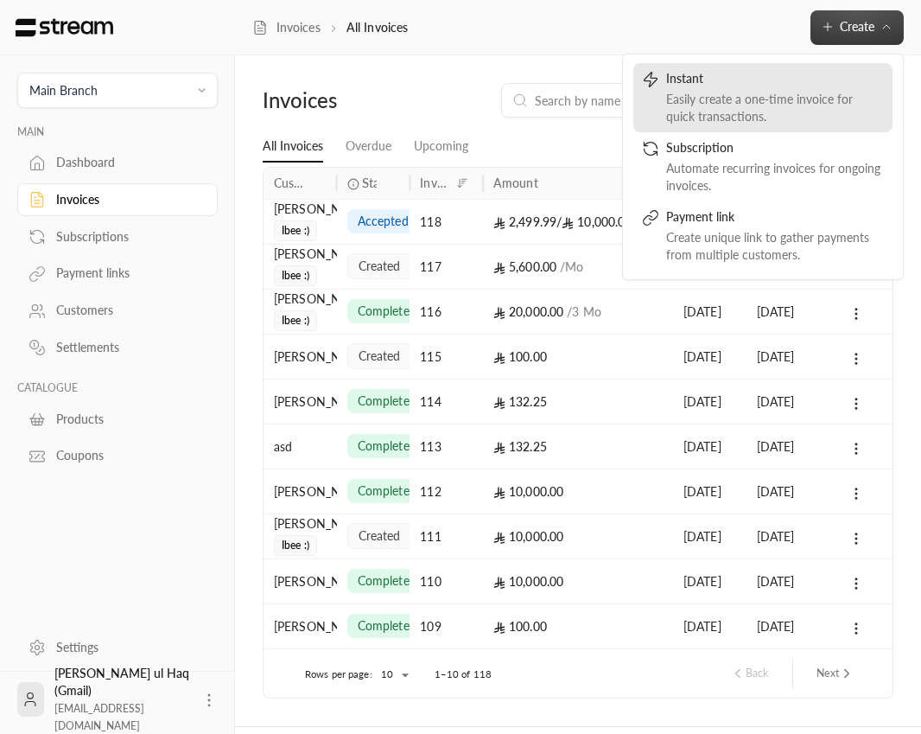
click at [817, 86] on div "Instant" at bounding box center [775, 80] width 218 height 21
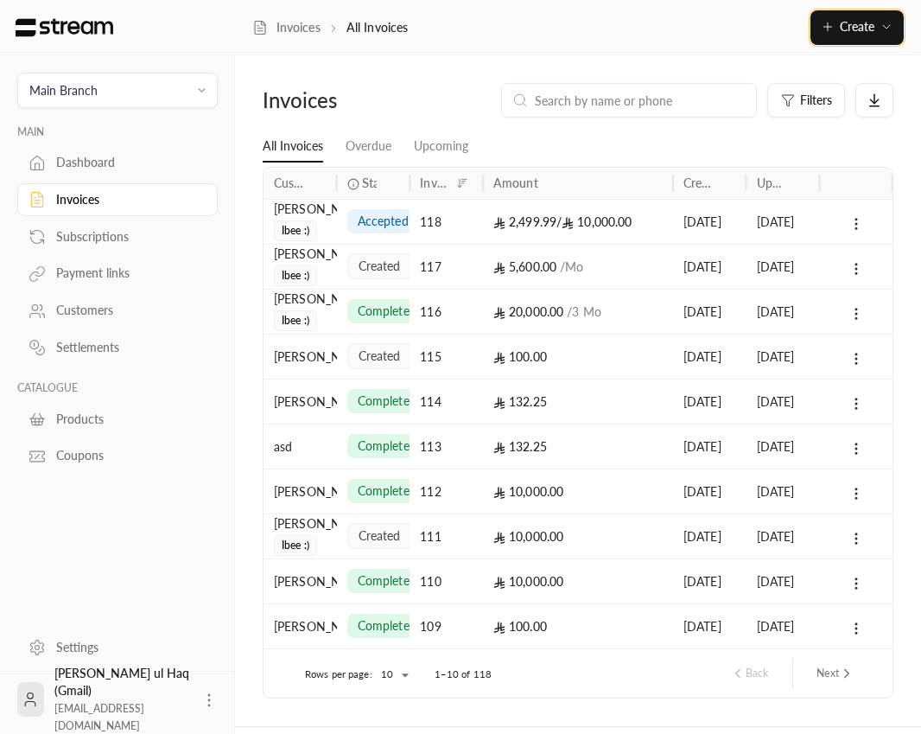
click at [870, 27] on span "Create" at bounding box center [857, 26] width 35 height 15
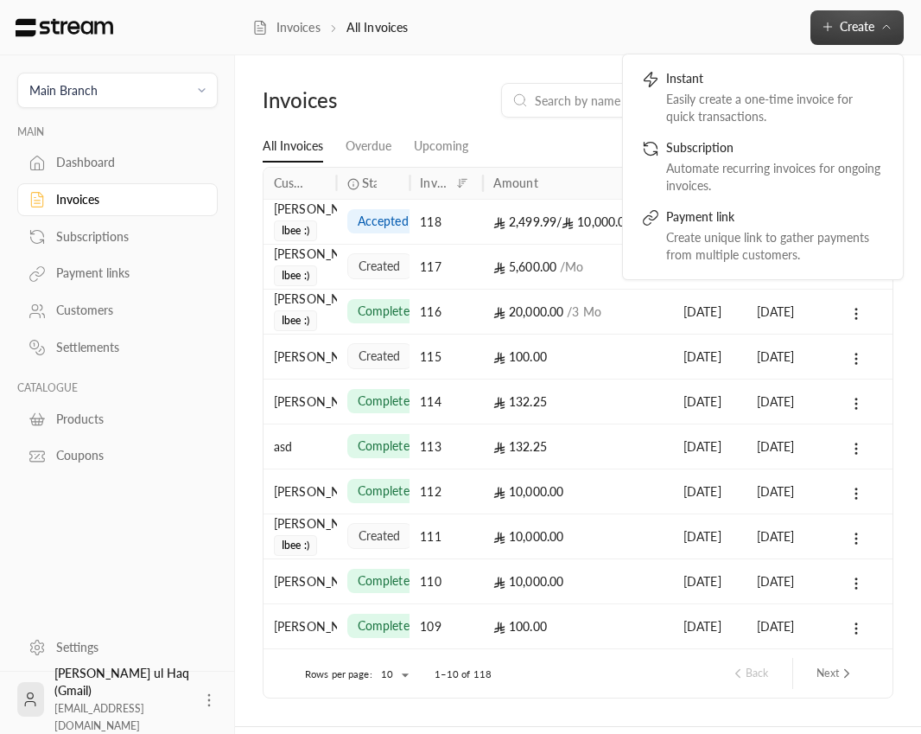
click at [808, 103] on div "Easily create a one-time invoice for quick transactions." at bounding box center [775, 108] width 218 height 35
